Goal: Check status: Check status

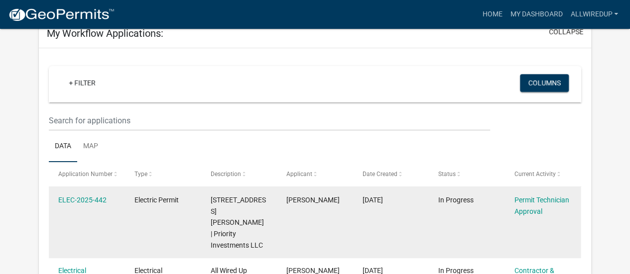
scroll to position [61, 0]
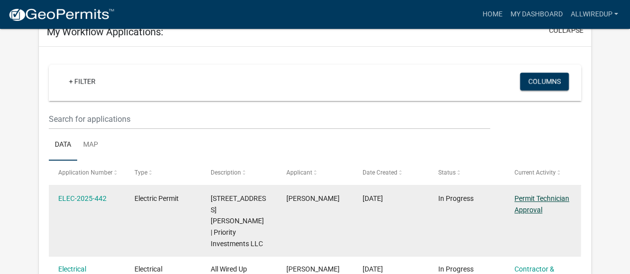
click at [543, 203] on link "Permit Technician Approval" at bounding box center [541, 204] width 55 height 19
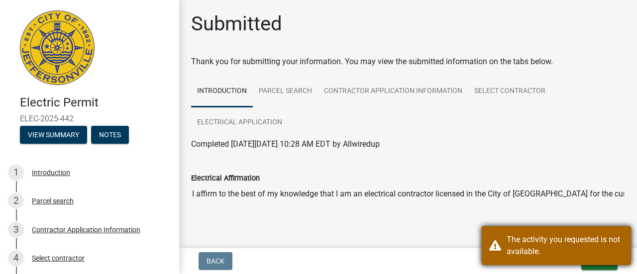
click at [629, 246] on div "The activity you requested is not available." at bounding box center [556, 246] width 149 height 39
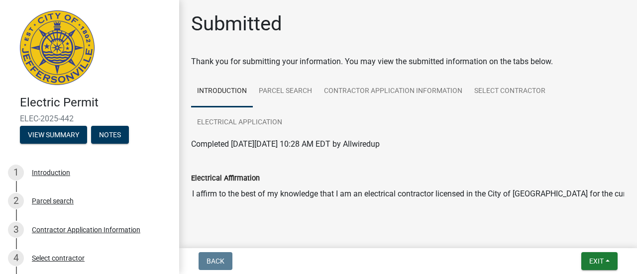
scroll to position [18, 0]
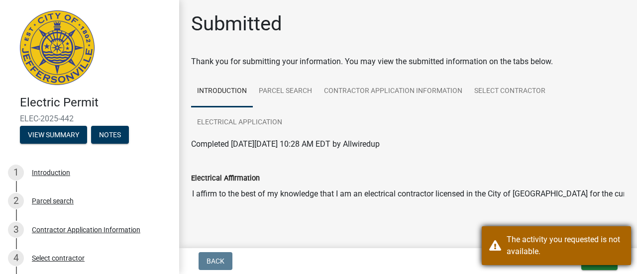
click at [604, 253] on div "The activity you requested is not available." at bounding box center [565, 246] width 117 height 24
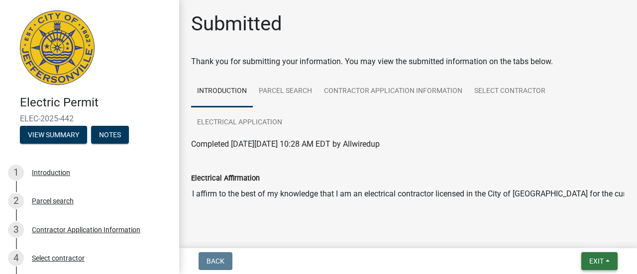
click at [603, 264] on span "Exit" at bounding box center [597, 261] width 14 height 8
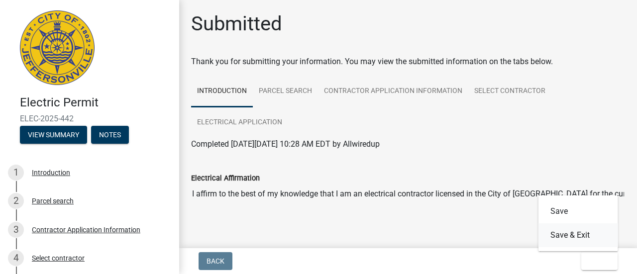
click at [570, 236] on button "Save & Exit" at bounding box center [579, 236] width 80 height 24
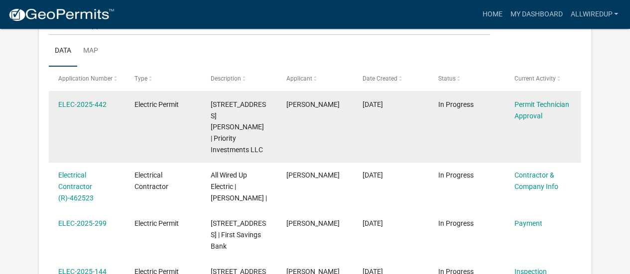
scroll to position [138, 0]
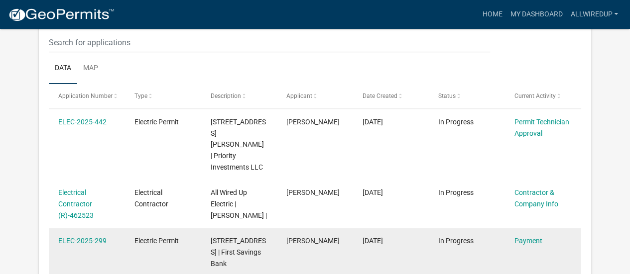
click at [168, 237] on span "Electric Permit" at bounding box center [156, 241] width 44 height 8
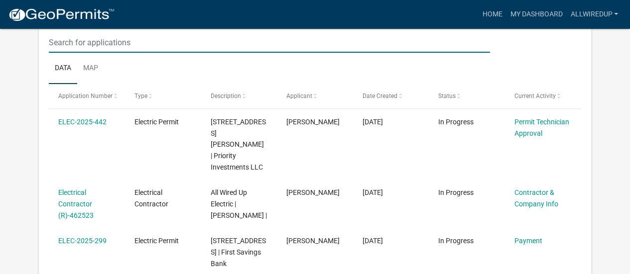
click at [49, 41] on input "text" at bounding box center [269, 42] width 441 height 20
